Goal: Task Accomplishment & Management: Complete application form

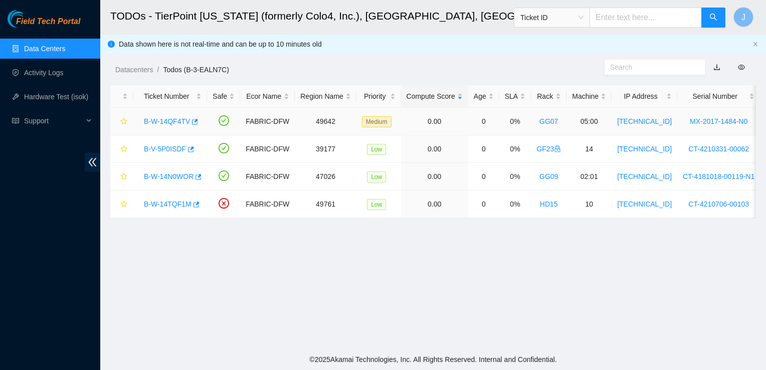
click at [158, 120] on link "B-W-14QF4TV" at bounding box center [167, 121] width 46 height 8
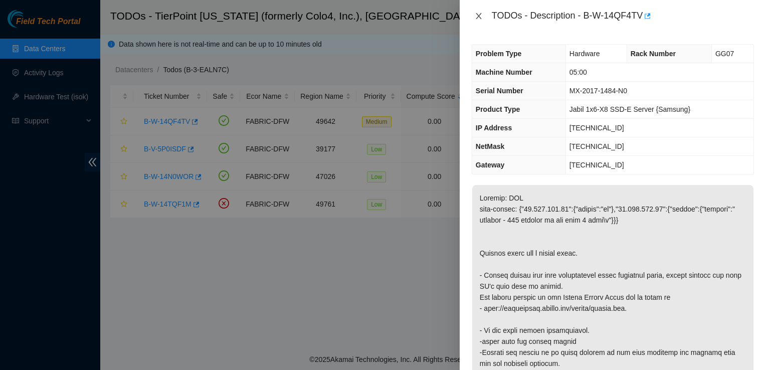
click at [475, 19] on icon "close" at bounding box center [479, 16] width 8 height 8
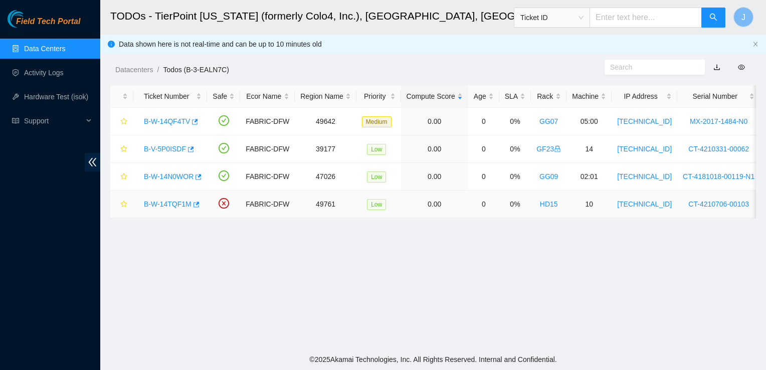
click at [165, 204] on link "B-W-14TQF1M" at bounding box center [168, 204] width 48 height 8
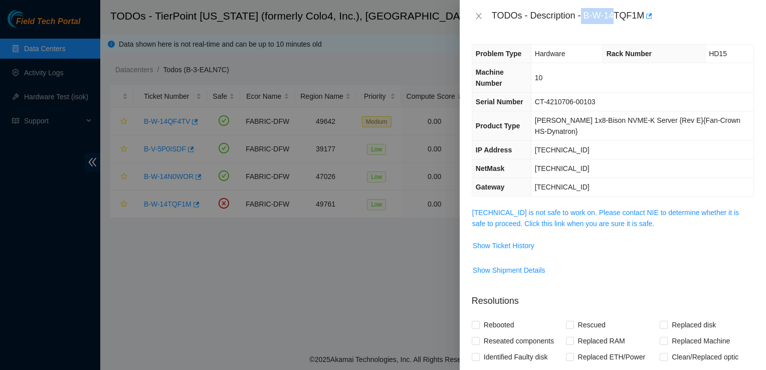
drag, startPoint x: 583, startPoint y: 16, endPoint x: 617, endPoint y: 25, distance: 35.3
click at [617, 25] on div "TODOs - Description - B-W-14TQF1M" at bounding box center [613, 16] width 306 height 32
click at [591, 32] on div "TODOs - Description - B-W-14TQF1M" at bounding box center [613, 16] width 306 height 32
drag, startPoint x: 585, startPoint y: 17, endPoint x: 645, endPoint y: 25, distance: 60.7
click at [645, 25] on div "TODOs - Description - B-W-14TQF1M" at bounding box center [613, 16] width 306 height 32
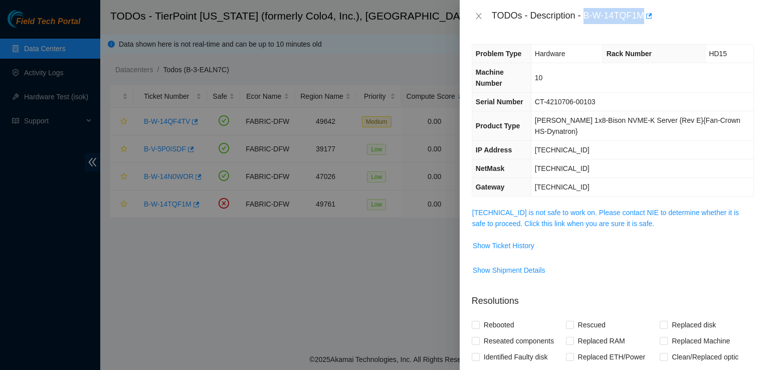
copy div "B-W-14TQF1M"
click at [478, 18] on icon "close" at bounding box center [479, 16] width 8 height 8
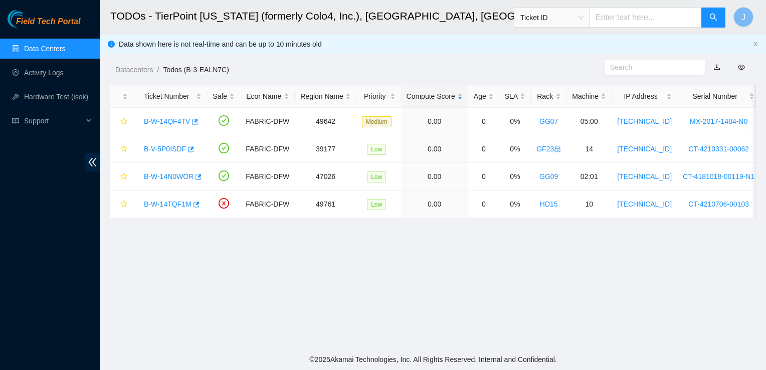
click at [160, 206] on link "B-W-14TQF1M" at bounding box center [168, 204] width 48 height 8
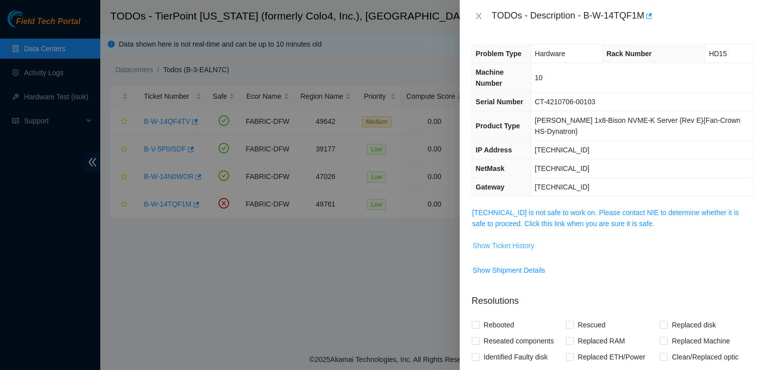
click at [514, 240] on span "Show Ticket History" at bounding box center [504, 245] width 62 height 11
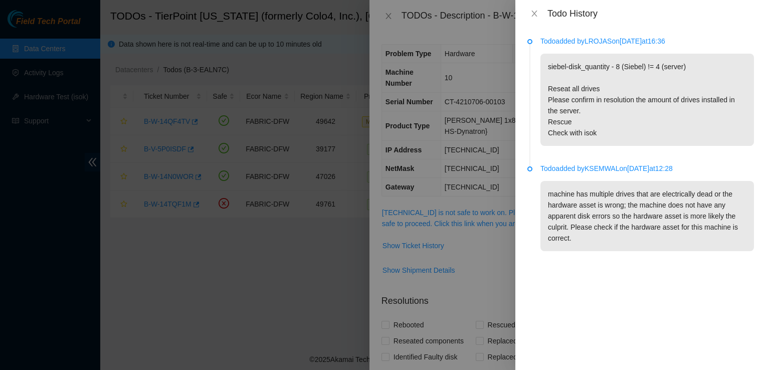
click at [544, 34] on div "Todo added by LROJAS on [DATE] 16:36 siebel-disk_quantity - 8 (Siebel) != 4 (se…" at bounding box center [640, 198] width 251 height 343
click at [535, 16] on icon "close" at bounding box center [534, 14] width 8 height 8
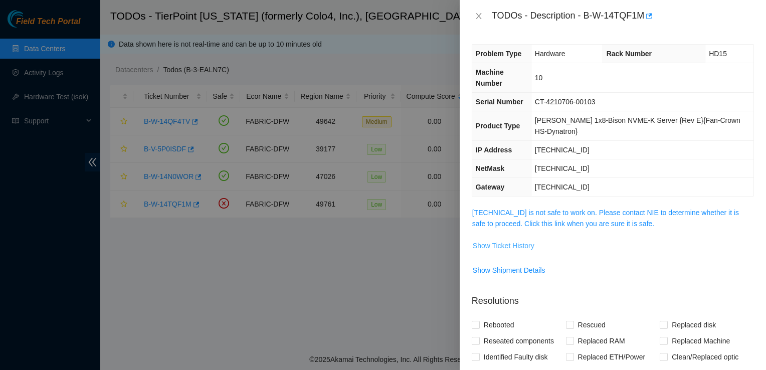
click at [508, 238] on button "Show Ticket History" at bounding box center [503, 246] width 63 height 16
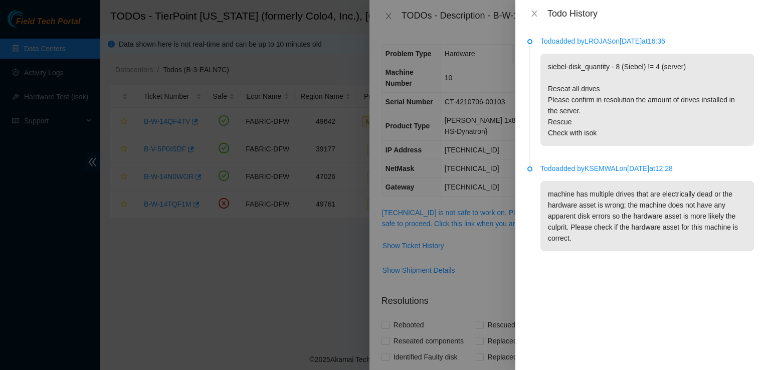
click at [79, 291] on div at bounding box center [383, 185] width 766 height 370
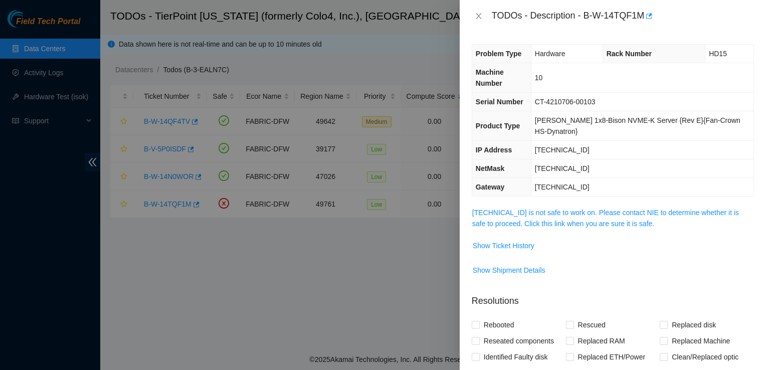
click at [303, 95] on div at bounding box center [383, 185] width 766 height 370
click at [584, 35] on div "Problem Type Hardware Rack Number HD15 Machine Number 10 Serial Number CT-42107…" at bounding box center [613, 201] width 306 height 338
click at [481, 17] on icon "close" at bounding box center [479, 16] width 8 height 8
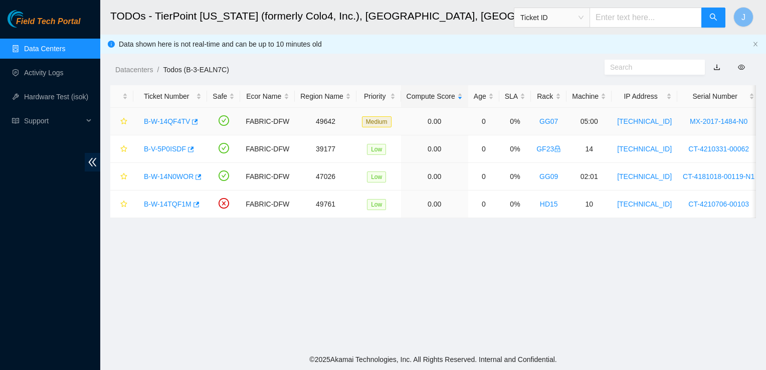
click at [548, 122] on link "GG07" at bounding box center [549, 121] width 19 height 8
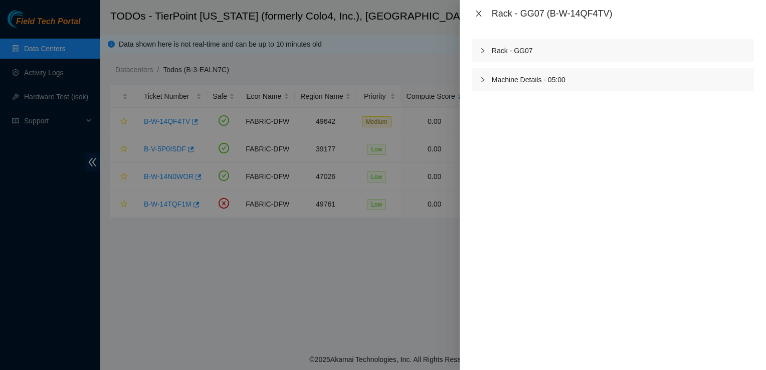
click at [481, 15] on icon "close" at bounding box center [479, 14] width 8 height 8
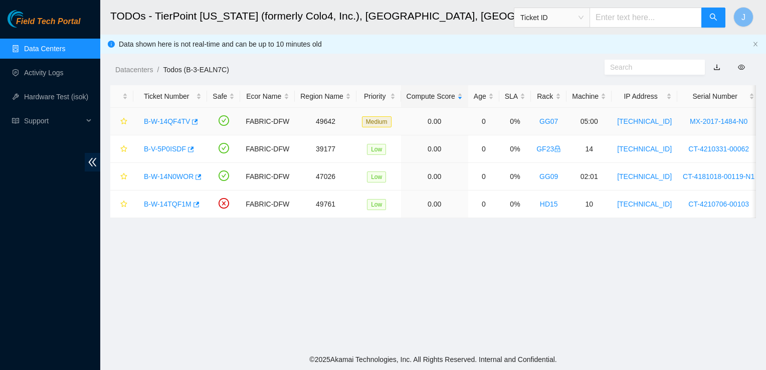
click at [155, 123] on link "B-W-14QF4TV" at bounding box center [167, 121] width 46 height 8
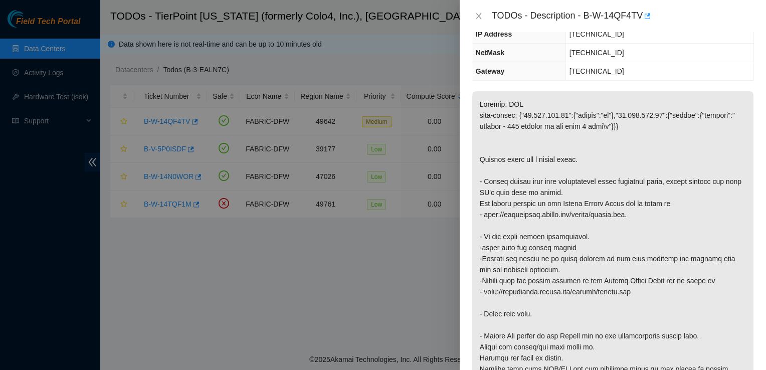
scroll to position [95, 0]
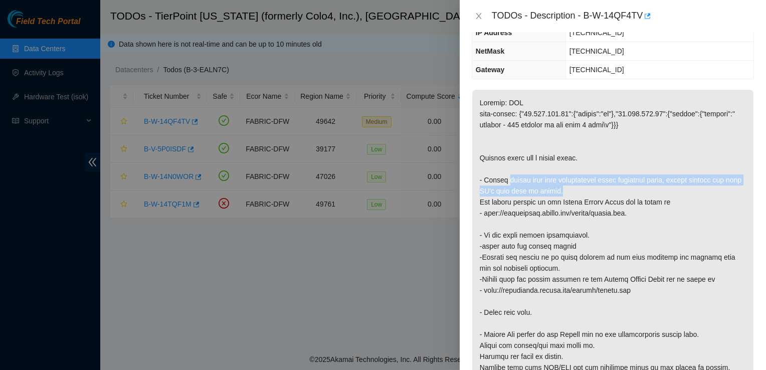
drag, startPoint x: 506, startPoint y: 182, endPoint x: 556, endPoint y: 185, distance: 49.7
click at [556, 185] on p at bounding box center [612, 252] width 281 height 324
copy p "rescue each disk individually using different slots, please provide all disk SN…"
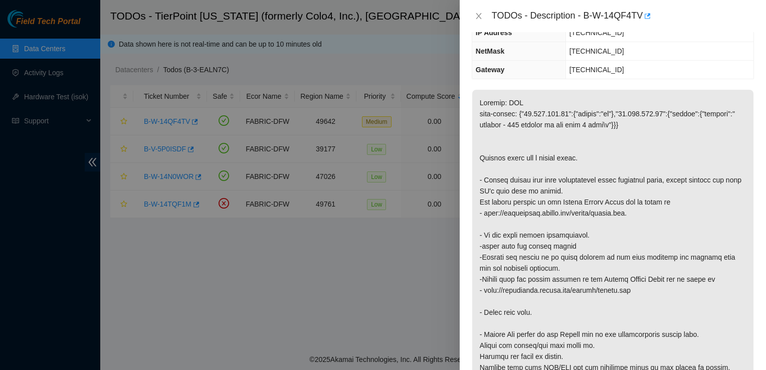
click at [585, 14] on div "TODOs - Description - B-W-14QF4TV" at bounding box center [623, 16] width 262 height 16
drag, startPoint x: 585, startPoint y: 14, endPoint x: 642, endPoint y: 21, distance: 57.2
click at [642, 21] on div "TODOs - Description - B-W-14QF4TV" at bounding box center [623, 16] width 262 height 16
copy div "B-W-14QF4TV"
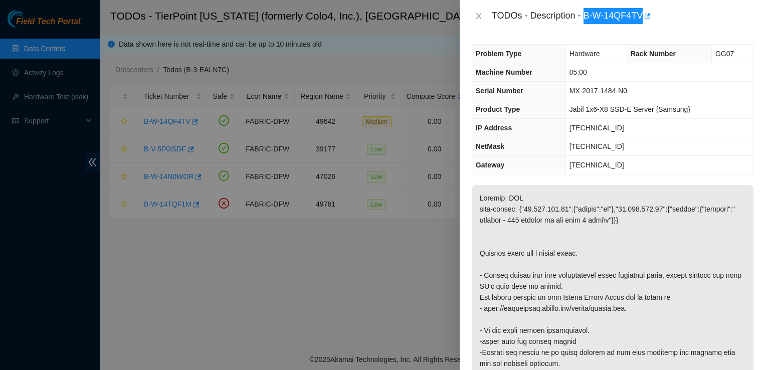
scroll to position [0, 0]
click at [574, 211] on p at bounding box center [612, 347] width 281 height 324
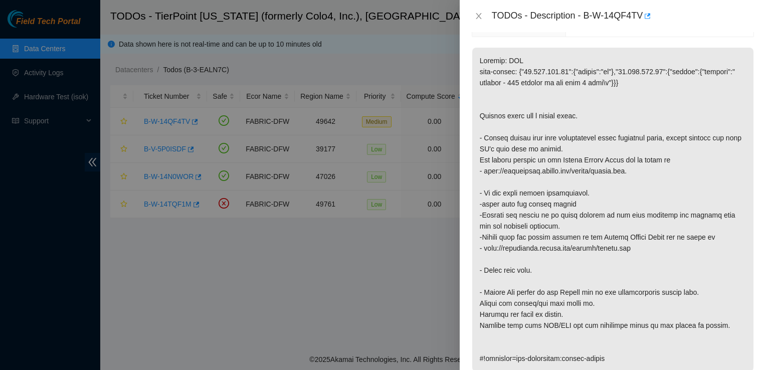
scroll to position [138, 0]
click at [479, 18] on icon "close" at bounding box center [479, 16] width 8 height 8
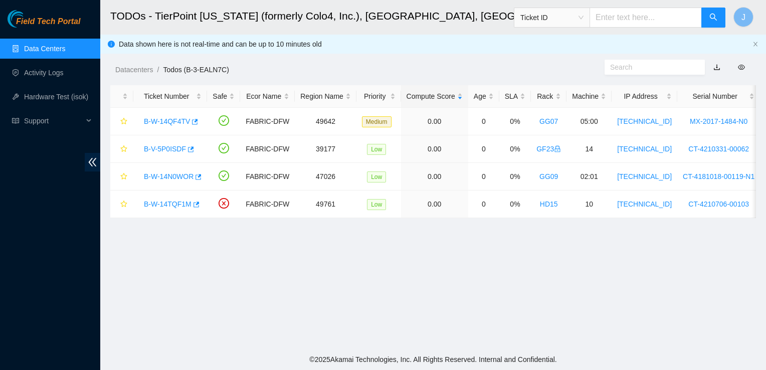
scroll to position [171, 0]
click at [171, 206] on link "B-W-14TQF1M" at bounding box center [168, 204] width 48 height 8
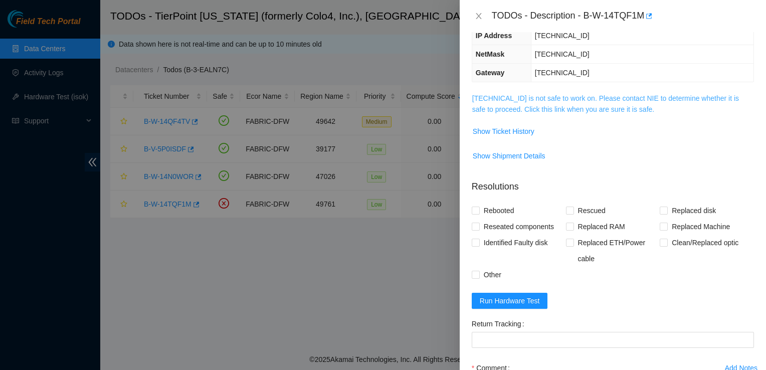
scroll to position [0, 0]
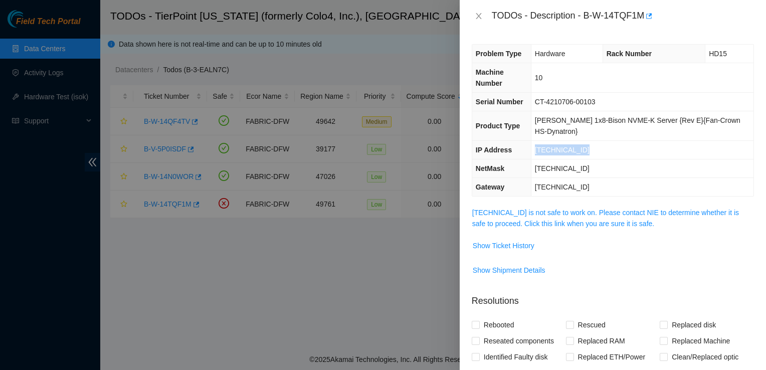
drag, startPoint x: 590, startPoint y: 124, endPoint x: 542, endPoint y: 125, distance: 47.7
click at [542, 141] on td "[TECHNICAL_ID]" at bounding box center [642, 150] width 223 height 19
copy span "[TECHNICAL_ID]"
drag, startPoint x: 596, startPoint y: 146, endPoint x: 540, endPoint y: 145, distance: 56.2
click at [540, 159] on td "[TECHNICAL_ID]" at bounding box center [642, 168] width 223 height 19
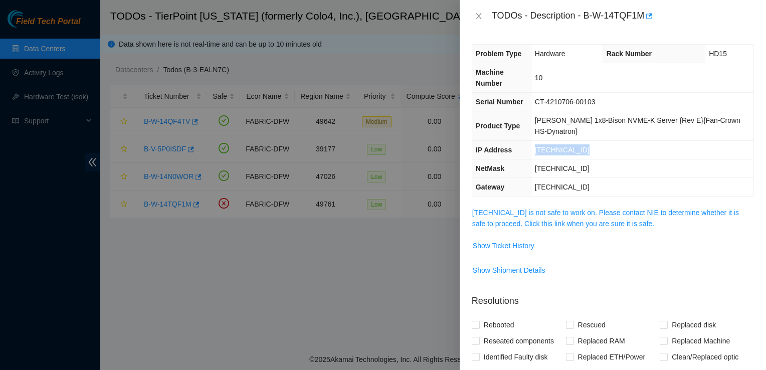
copy span "[TECHNICAL_ID]"
drag, startPoint x: 585, startPoint y: 163, endPoint x: 542, endPoint y: 164, distance: 43.6
click at [542, 183] on span "[TECHNICAL_ID]" at bounding box center [562, 187] width 55 height 8
copy span "[TECHNICAL_ID]"
drag, startPoint x: 606, startPoint y: 91, endPoint x: 542, endPoint y: 90, distance: 64.2
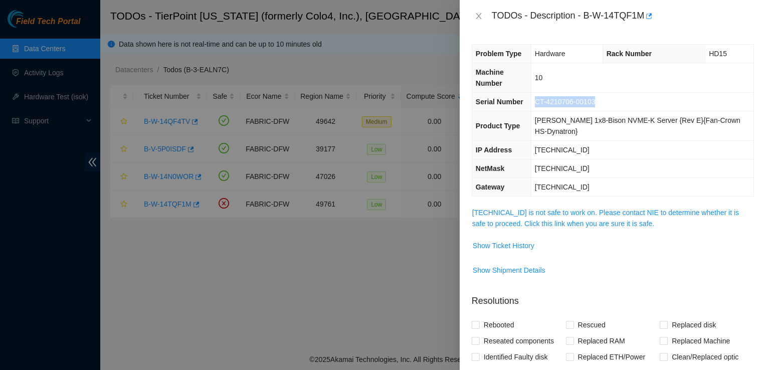
click at [542, 93] on td "CT-4210706-00103" at bounding box center [642, 102] width 223 height 19
copy span "CT-4210706-00103"
click at [496, 356] on div "Identified Faulty disk" at bounding box center [519, 365] width 94 height 32
click at [645, 13] on icon "button" at bounding box center [648, 16] width 7 height 7
drag, startPoint x: 584, startPoint y: 13, endPoint x: 641, endPoint y: 23, distance: 58.0
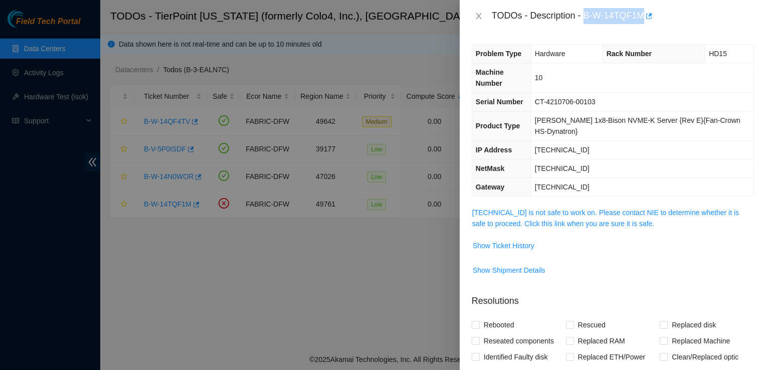
click at [641, 23] on div "TODOs - Description - B-W-14TQF1M" at bounding box center [623, 16] width 262 height 16
copy div "B-W-14TQF1M"
click at [479, 16] on icon "close" at bounding box center [479, 16] width 6 height 6
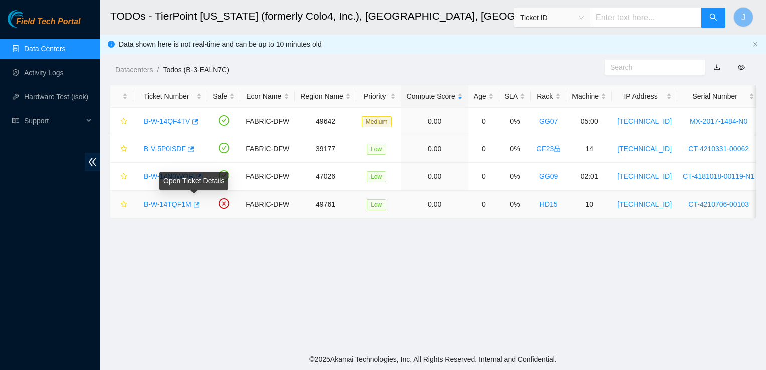
click at [197, 203] on icon "button" at bounding box center [197, 205] width 6 height 6
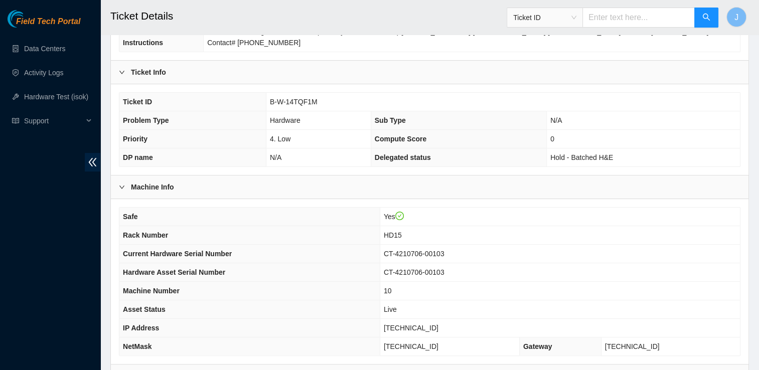
scroll to position [252, 0]
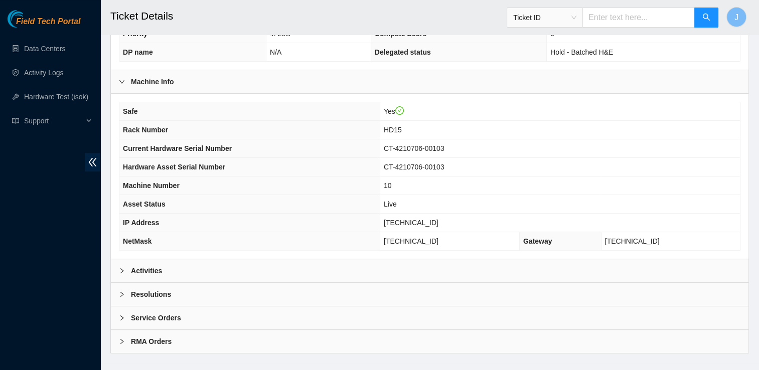
click at [124, 268] on icon "right" at bounding box center [122, 271] width 6 height 6
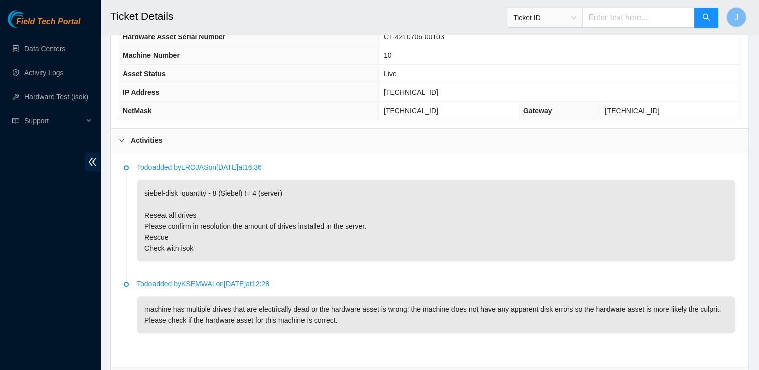
scroll to position [384, 0]
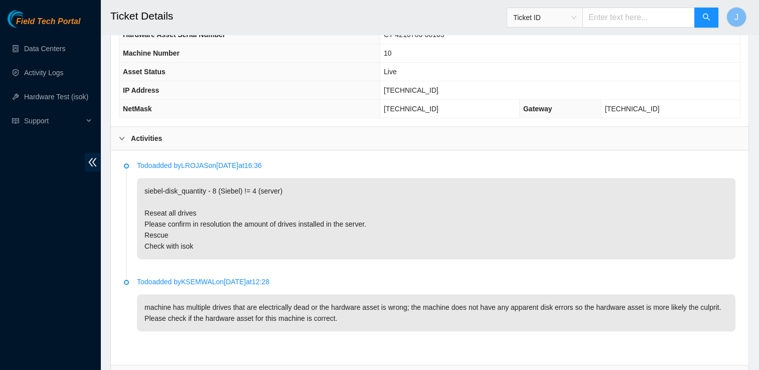
click at [178, 226] on p "siebel-disk_quantity - 8 (Siebel) != 4 (server) Reseat all drives Please confir…" at bounding box center [436, 218] width 598 height 81
drag, startPoint x: 178, startPoint y: 226, endPoint x: 143, endPoint y: 198, distance: 44.6
click at [143, 198] on p "siebel-disk_quantity - 8 (Siebel) != 4 (server) Reseat all drives Please confir…" at bounding box center [436, 218] width 598 height 81
copy p "Reseat all drives Please confirm in resolution the amount of drives installed i…"
drag, startPoint x: 197, startPoint y: 233, endPoint x: 138, endPoint y: 200, distance: 67.2
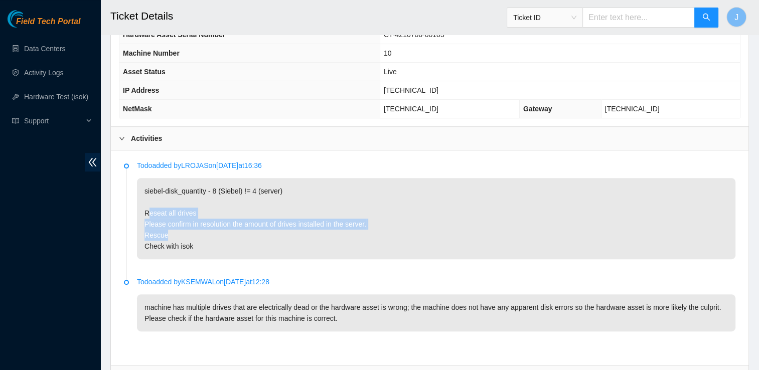
click at [138, 200] on p "siebel-disk_quantity - 8 (Siebel) != 4 (server) Reseat all drives Please confir…" at bounding box center [436, 218] width 598 height 81
copy p "Reseat all drives Please confirm in resolution the amount of drives installed i…"
click at [475, 223] on p "siebel-disk_quantity - 8 (Siebel) != 4 (server) Reseat all drives Please confir…" at bounding box center [436, 218] width 598 height 81
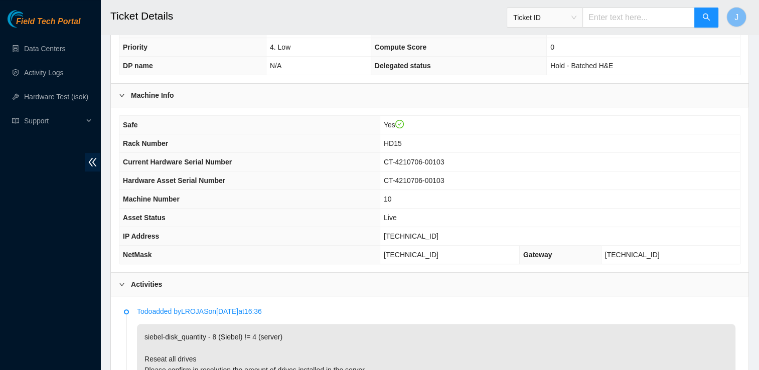
scroll to position [239, 0]
click at [141, 213] on span "Asset Status" at bounding box center [144, 217] width 43 height 8
click at [65, 49] on link "Data Centers" at bounding box center [44, 49] width 41 height 8
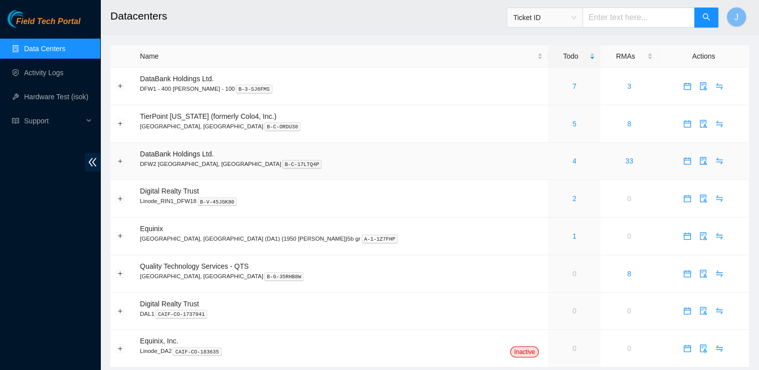
click at [554, 161] on div "4" at bounding box center [574, 160] width 41 height 11
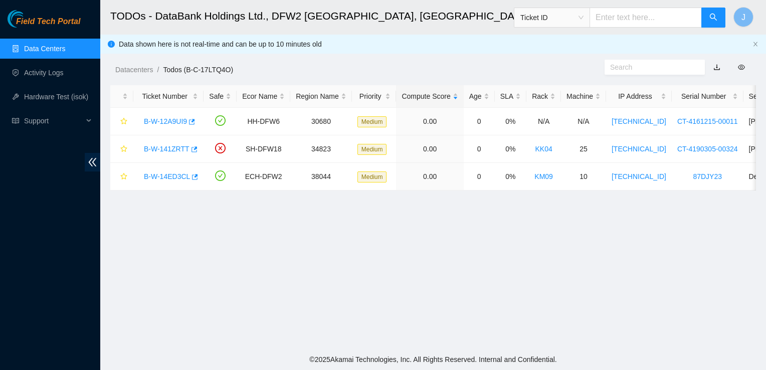
click at [64, 46] on link "Data Centers" at bounding box center [44, 49] width 41 height 8
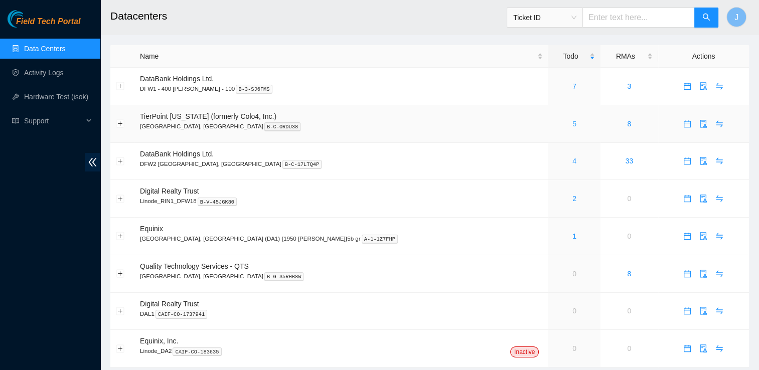
click at [572, 124] on link "5" at bounding box center [574, 124] width 4 height 8
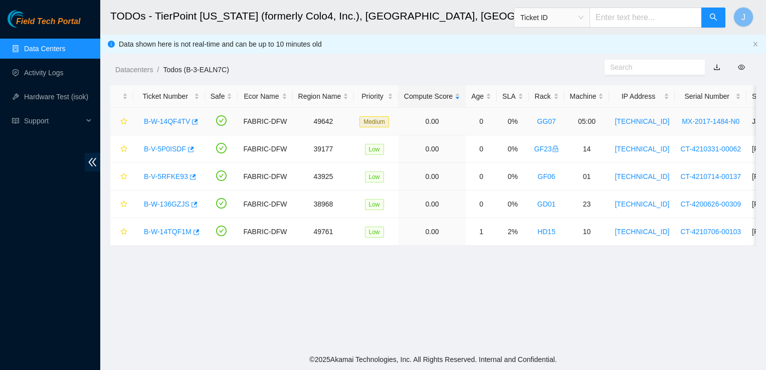
click at [175, 121] on link "B-W-14QF4TV" at bounding box center [167, 121] width 46 height 8
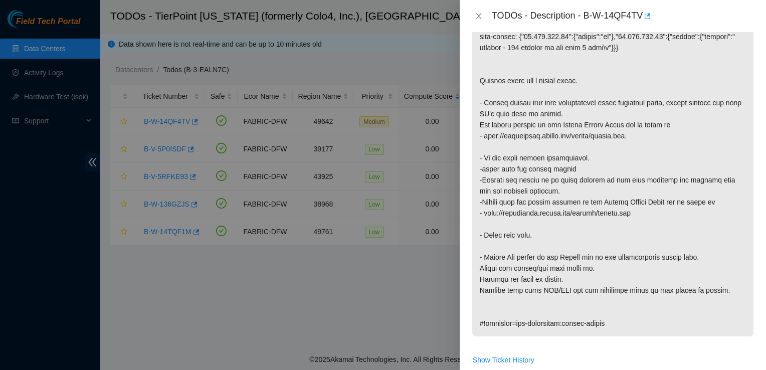
scroll to position [172, 0]
drag, startPoint x: 585, startPoint y: 12, endPoint x: 641, endPoint y: 18, distance: 57.0
click at [641, 18] on div "TODOs - Description - B-W-14QF4TV" at bounding box center [623, 16] width 262 height 16
copy div "B-W-14QF4TV"
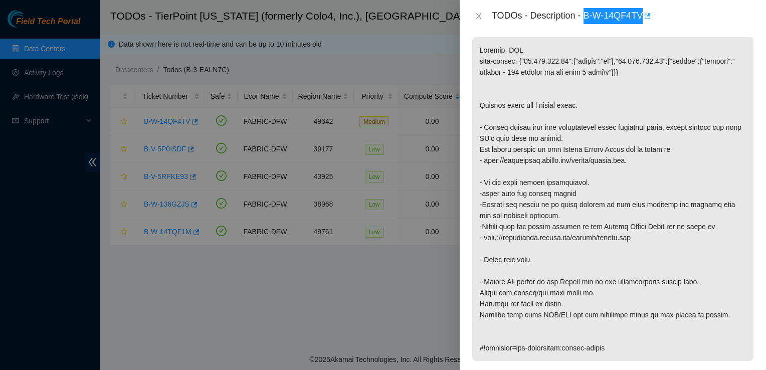
scroll to position [148, 0]
click at [178, 285] on div at bounding box center [383, 185] width 766 height 370
click at [478, 16] on icon "close" at bounding box center [479, 16] width 8 height 8
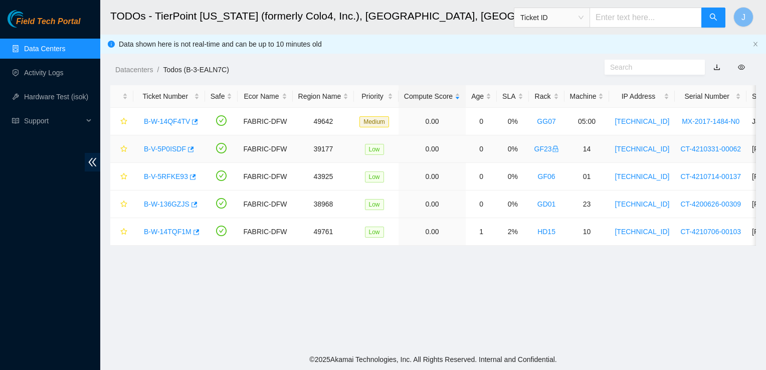
scroll to position [182, 0]
click at [172, 228] on link "B-W-14TQF1M" at bounding box center [168, 232] width 48 height 8
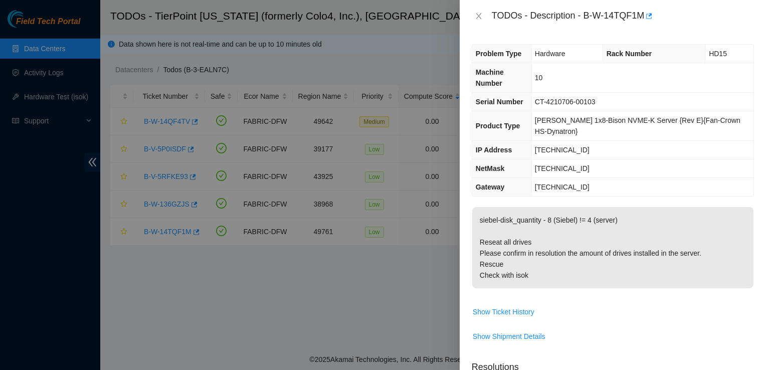
scroll to position [0, 0]
drag, startPoint x: 608, startPoint y: 87, endPoint x: 540, endPoint y: 91, distance: 67.8
click at [540, 93] on td "CT-4210706-00103" at bounding box center [642, 102] width 223 height 19
copy span "CT-4210706-00103"
click at [596, 304] on span "Show Ticket History" at bounding box center [612, 312] width 281 height 16
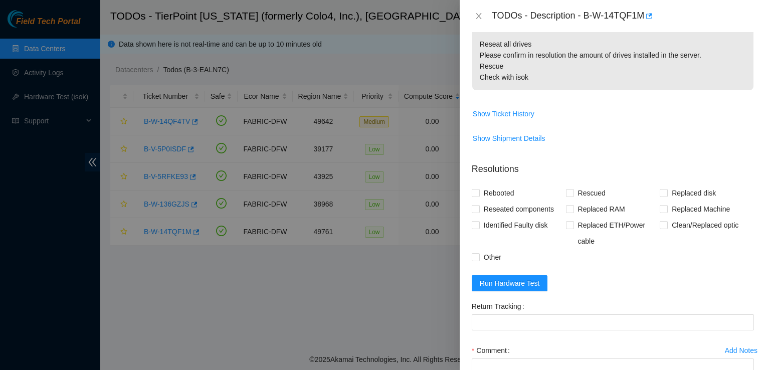
scroll to position [209, 0]
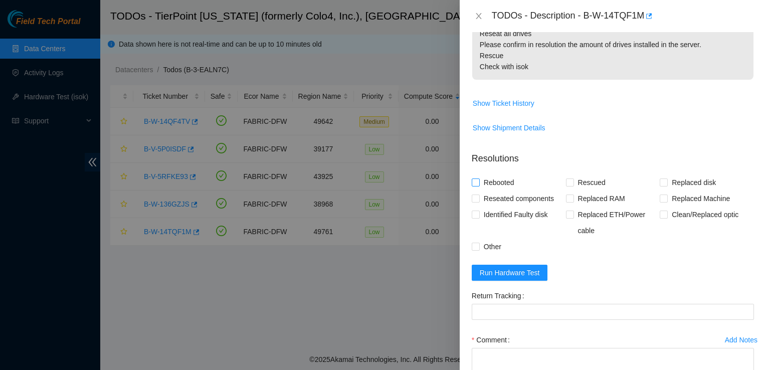
click at [477, 178] on input "Rebooted" at bounding box center [475, 181] width 7 height 7
checkbox input "true"
click at [566, 178] on input "Rescued" at bounding box center [569, 181] width 7 height 7
checkbox input "true"
click at [525, 191] on span "Reseated components" at bounding box center [519, 199] width 78 height 16
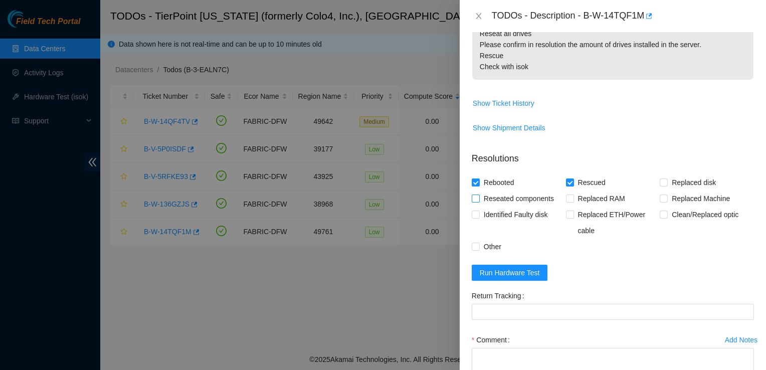
click at [479, 195] on input "Reseated components" at bounding box center [475, 198] width 7 height 7
checkbox input "true"
click at [497, 267] on span "Run Hardware Test" at bounding box center [510, 272] width 60 height 11
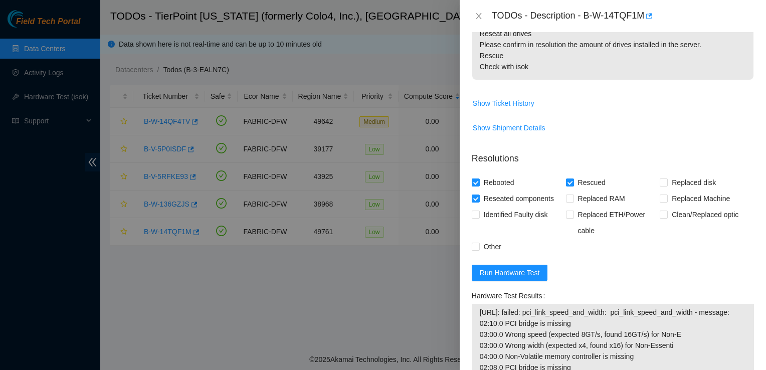
click at [671, 243] on form "Resolutions Rebooted Rescued Replaced disk Reseated components Replaced RAM Rep…" at bounding box center [613, 370] width 282 height 452
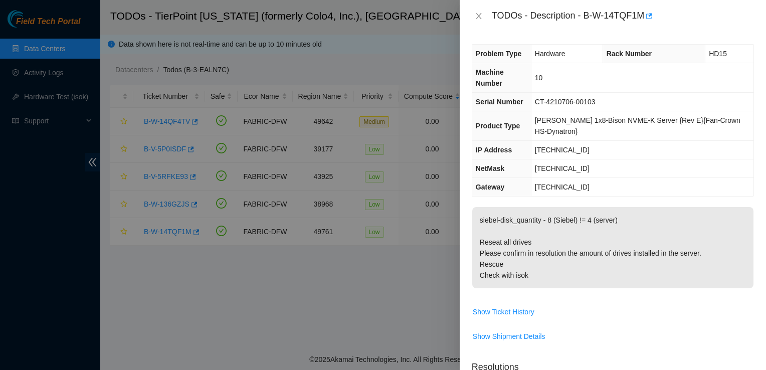
scroll to position [0, 0]
drag, startPoint x: 542, startPoint y: 109, endPoint x: 746, endPoint y: 103, distance: 204.2
click at [746, 111] on td "[PERSON_NAME] 1x8-Bison NVME-K Server {Rev E}{Fan-Crown HS-Dynatron}" at bounding box center [642, 126] width 223 height 30
copy span "[PERSON_NAME] 1x8-Bison NVME-K Server {Rev E}{Fan-Crown HS-Dynatron}"
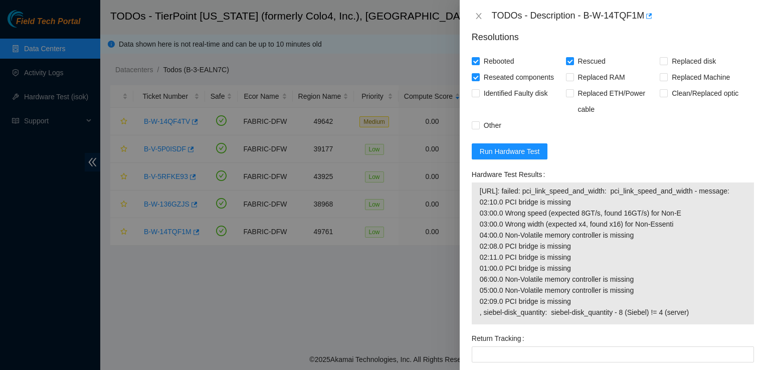
scroll to position [332, 0]
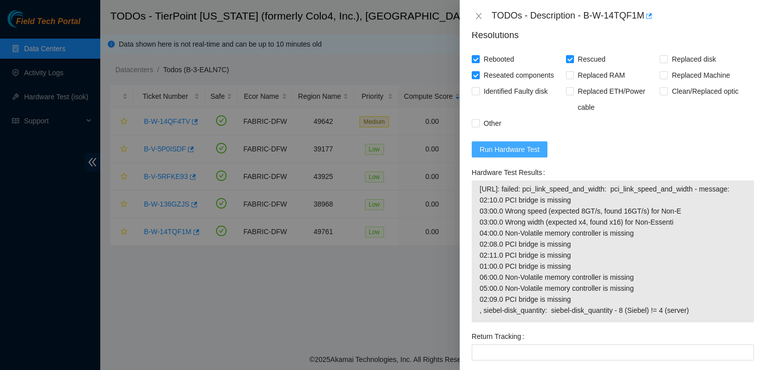
click at [530, 144] on span "Run Hardware Test" at bounding box center [510, 149] width 60 height 11
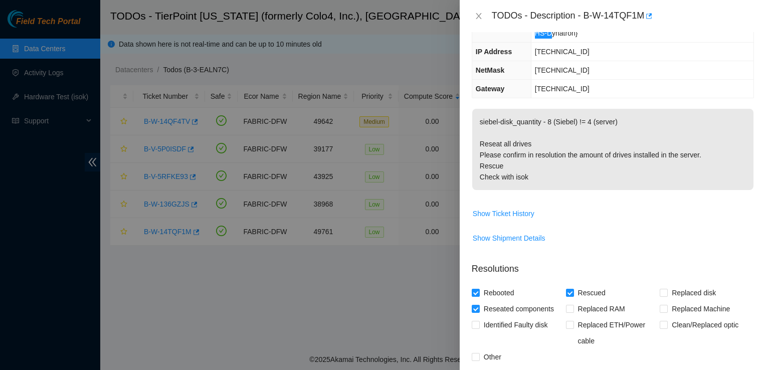
scroll to position [0, 0]
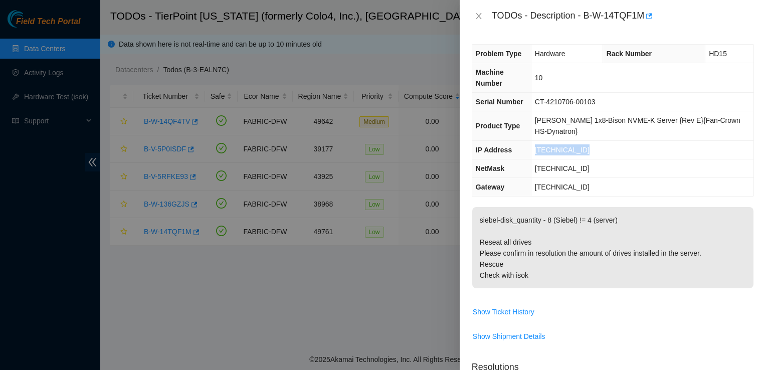
drag, startPoint x: 591, startPoint y: 126, endPoint x: 538, endPoint y: 127, distance: 53.2
click at [538, 141] on td "[TECHNICAL_ID]" at bounding box center [642, 150] width 223 height 19
copy span "[TECHNICAL_ID]"
drag, startPoint x: 593, startPoint y: 149, endPoint x: 542, endPoint y: 146, distance: 51.7
click at [542, 159] on td "[TECHNICAL_ID]" at bounding box center [642, 168] width 223 height 19
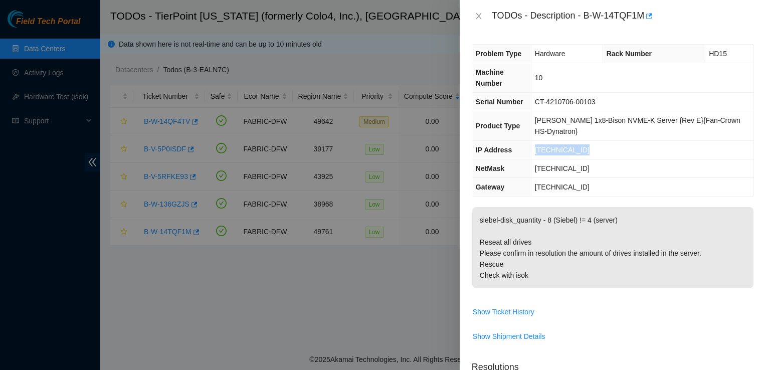
copy span "[TECHNICAL_ID]"
drag, startPoint x: 588, startPoint y: 165, endPoint x: 542, endPoint y: 169, distance: 45.8
click at [542, 178] on td "[TECHNICAL_ID]" at bounding box center [642, 187] width 223 height 19
copy span "[TECHNICAL_ID]"
click at [594, 98] on span "CT-4210706-00103" at bounding box center [565, 102] width 61 height 8
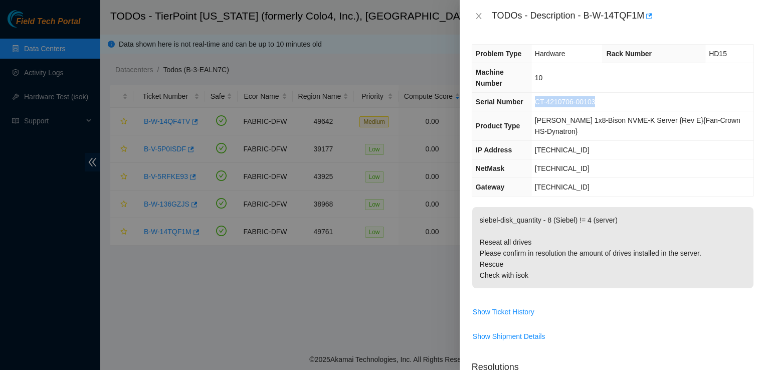
drag, startPoint x: 600, startPoint y: 90, endPoint x: 542, endPoint y: 91, distance: 58.2
click at [542, 98] on span "CT-4210706-00103" at bounding box center [565, 102] width 61 height 8
copy span "CT-4210706-00103"
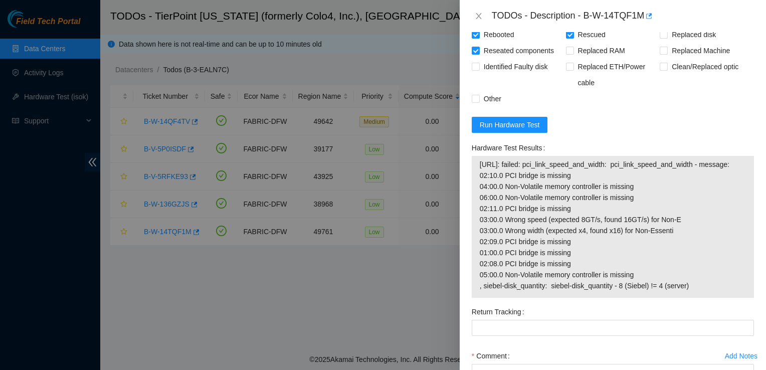
scroll to position [357, 0]
click at [541, 116] on button "Run Hardware Test" at bounding box center [510, 124] width 76 height 16
click at [534, 119] on span "Run Hardware Test" at bounding box center [510, 124] width 60 height 11
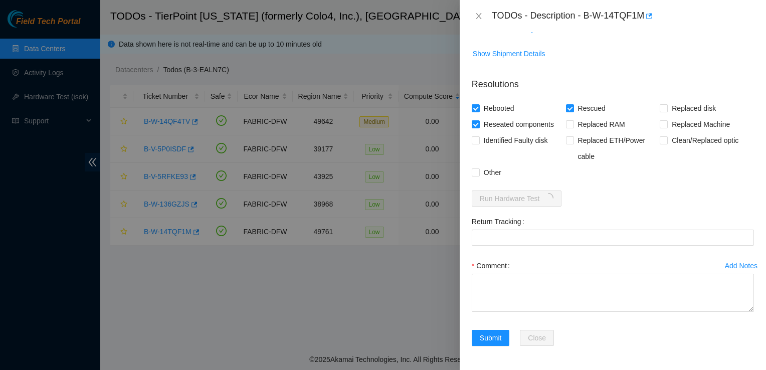
scroll to position [259, 0]
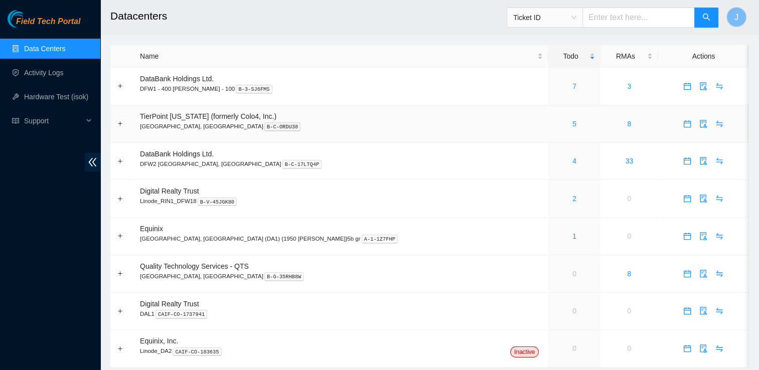
click at [554, 124] on div "5" at bounding box center [574, 123] width 41 height 11
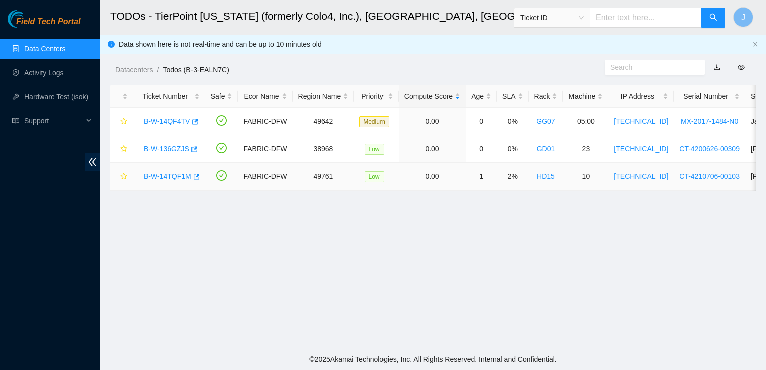
click at [175, 175] on link "B-W-14TQF1M" at bounding box center [168, 176] width 48 height 8
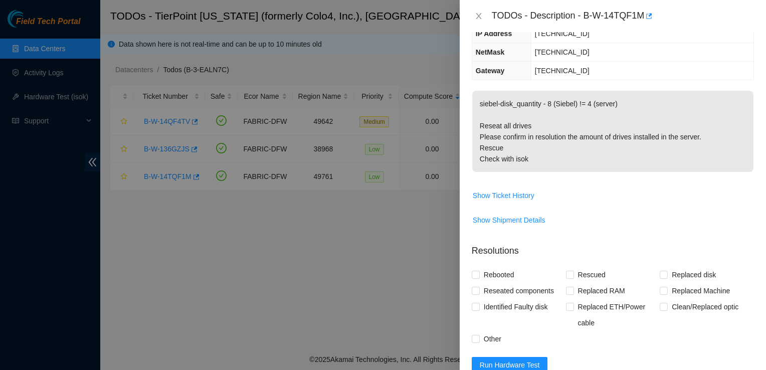
scroll to position [117, 0]
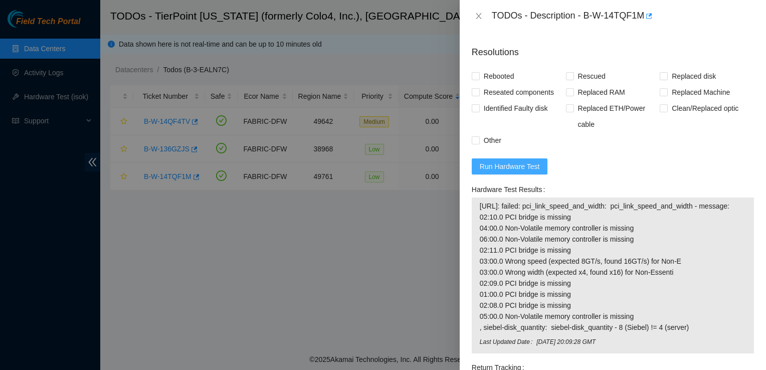
click at [527, 161] on span "Run Hardware Test" at bounding box center [510, 166] width 60 height 11
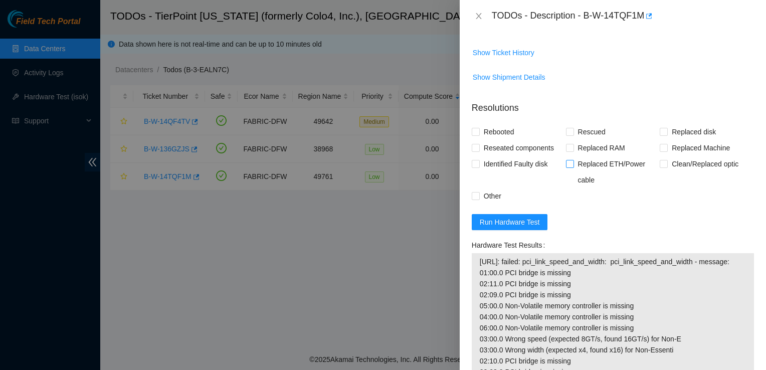
scroll to position [315, 0]
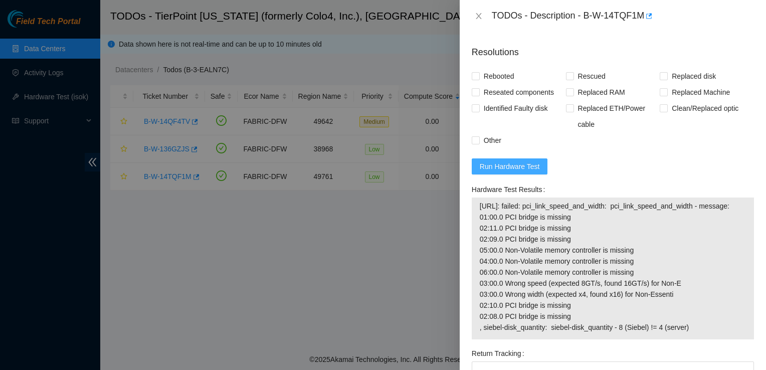
click at [529, 161] on span "Run Hardware Test" at bounding box center [510, 166] width 60 height 11
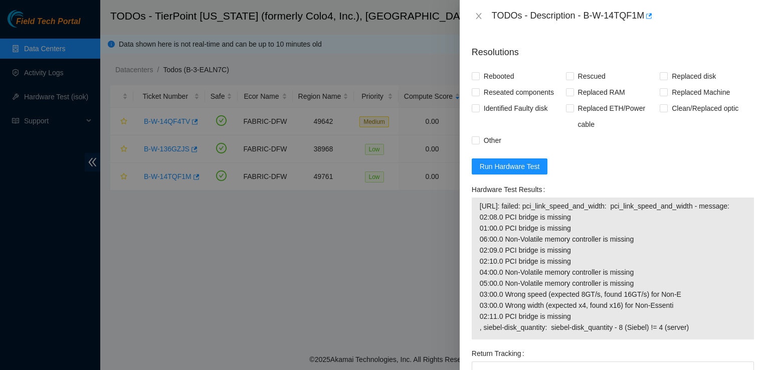
click at [661, 233] on span "23.201.106.139: failed: pci_link_speed_and_width: pci_link_speed_and_width - me…" at bounding box center [613, 267] width 266 height 132
click at [654, 269] on span "23.201.106.139: failed: pci_link_speed_and_width: pci_link_speed_and_width - me…" at bounding box center [613, 267] width 266 height 132
drag, startPoint x: 644, startPoint y: 17, endPoint x: 585, endPoint y: 20, distance: 58.7
click at [585, 20] on div "TODOs - Description - B-W-14TQF1M" at bounding box center [623, 16] width 262 height 16
copy div "B-W-14TQF1M"
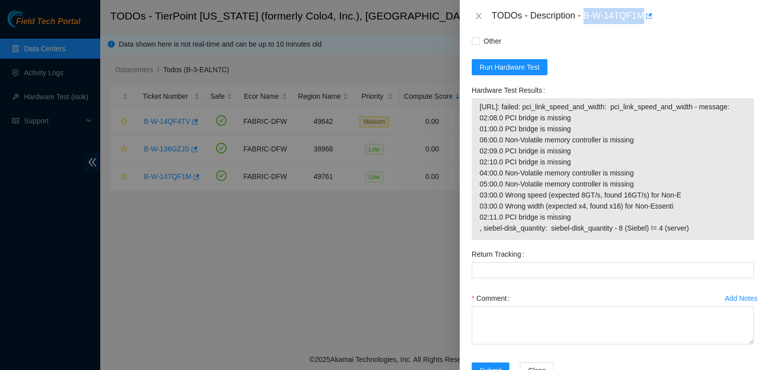
scroll to position [417, 0]
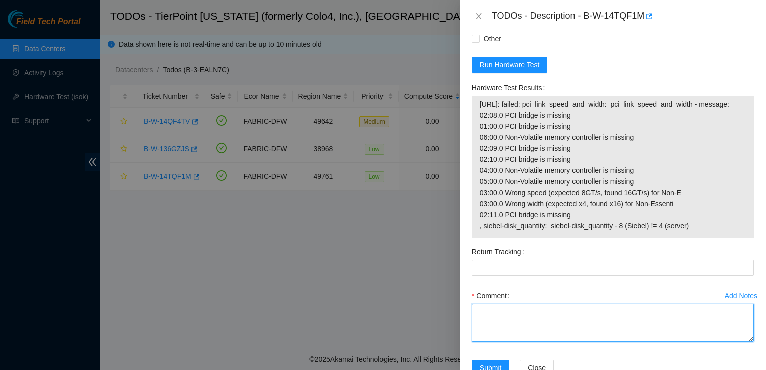
click at [491, 311] on textarea "Comment" at bounding box center [613, 323] width 282 height 38
paste textarea "Ticket: B-W-14TQF1M rack; HD15 Machine: 10 Product type: Ciara 1x8-Bison NVME-K…"
drag, startPoint x: 540, startPoint y: 317, endPoint x: 402, endPoint y: 198, distance: 182.4
click at [402, 198] on div "TODOs - Description - B-W-14TQF1M Problem Type Hardware Rack Number HD15 Machin…" at bounding box center [383, 185] width 766 height 370
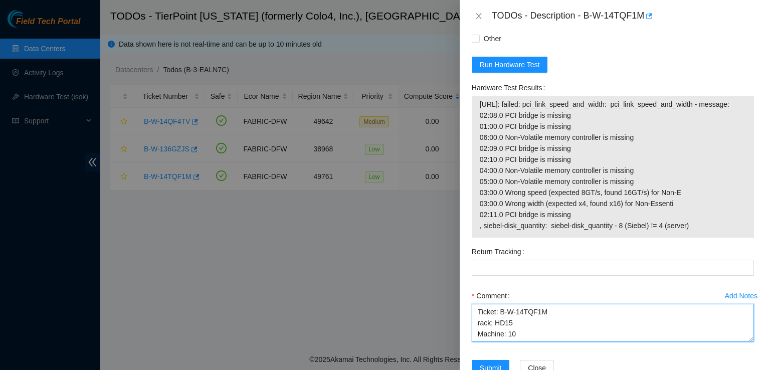
paste textarea "8 drives, Shuflle drives, Rescue, STS conversation, Check ISOK, Erick wants me …"
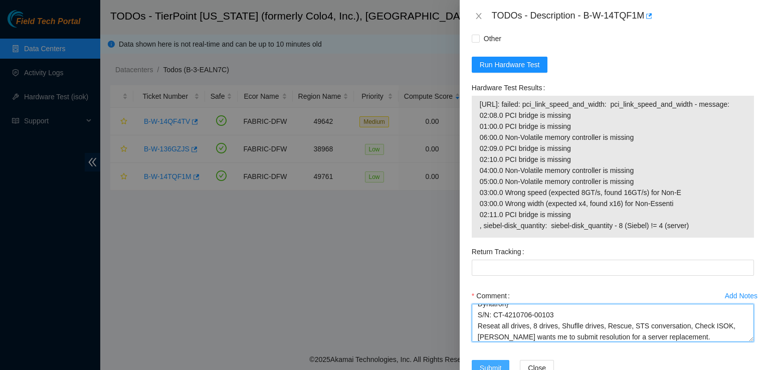
type textarea "Ticket: B-W-14TQF1M rack; HD15 Machine: 10 Product type: Ciara 1x8-Bison NVME-K…"
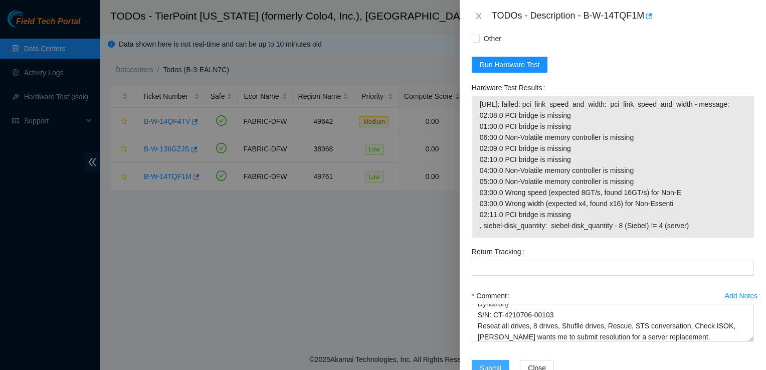
click at [489, 363] on span "Submit" at bounding box center [491, 368] width 22 height 11
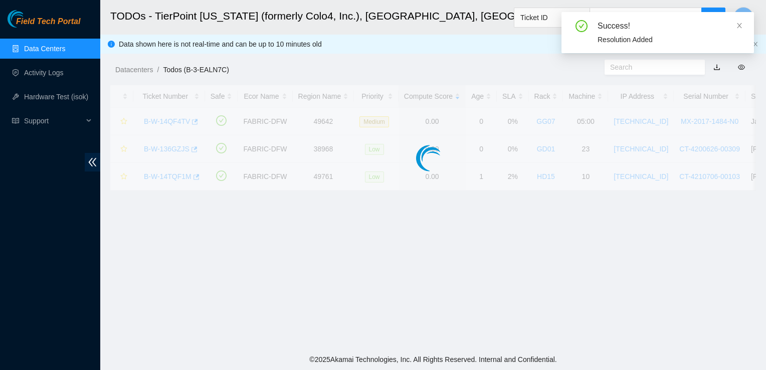
scroll to position [236, 0]
